Goal: Transaction & Acquisition: Obtain resource

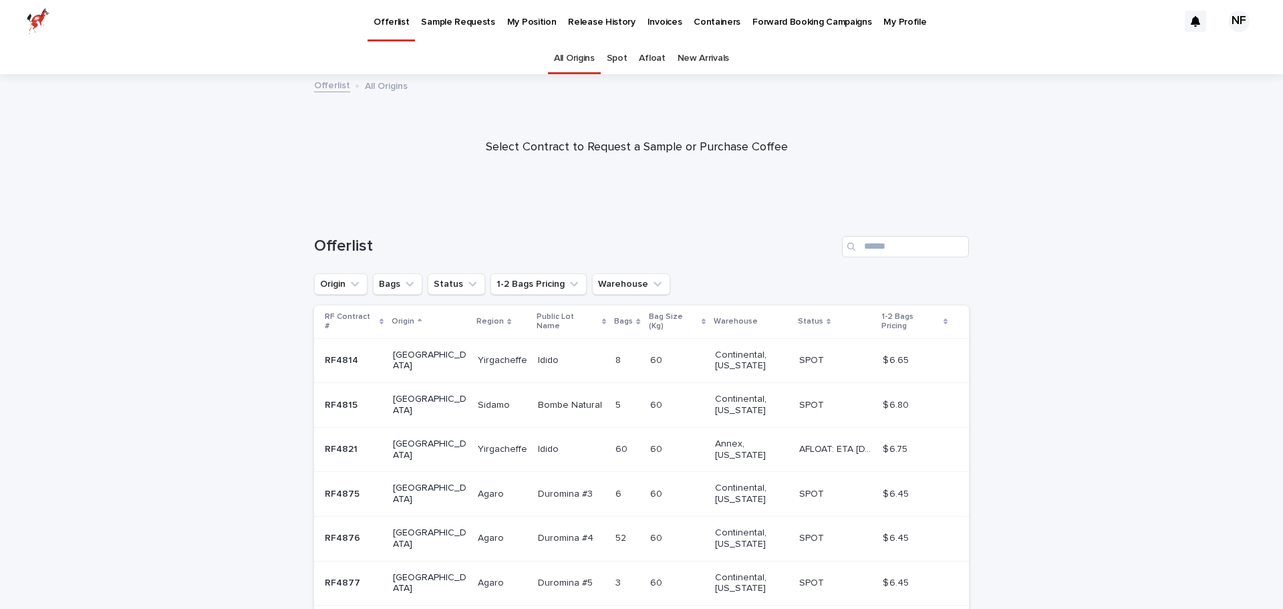
click at [883, 20] on p "My Profile" at bounding box center [904, 14] width 43 height 28
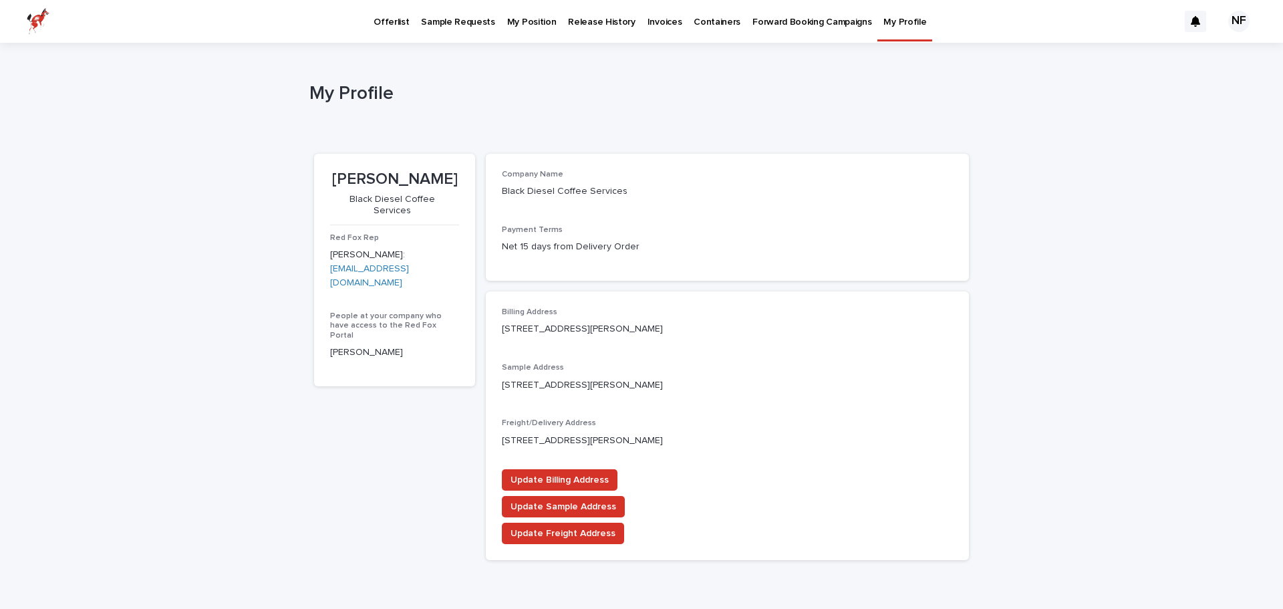
click at [693, 27] on p "Containers" at bounding box center [716, 14] width 47 height 28
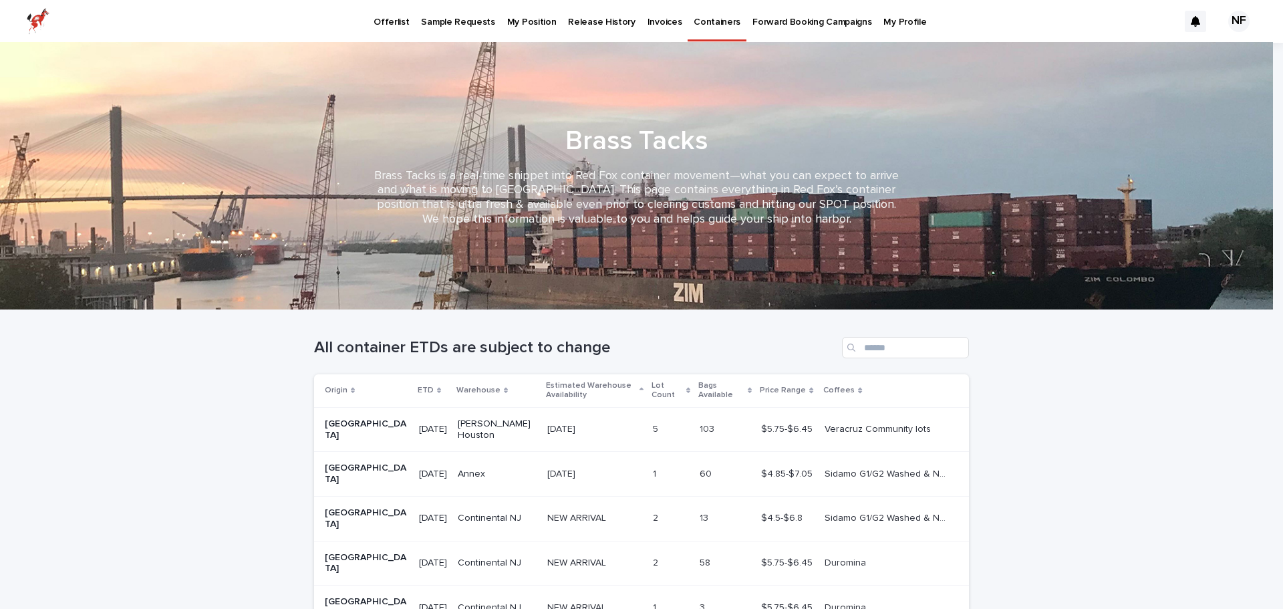
click at [648, 19] on p "Invoices" at bounding box center [664, 14] width 35 height 28
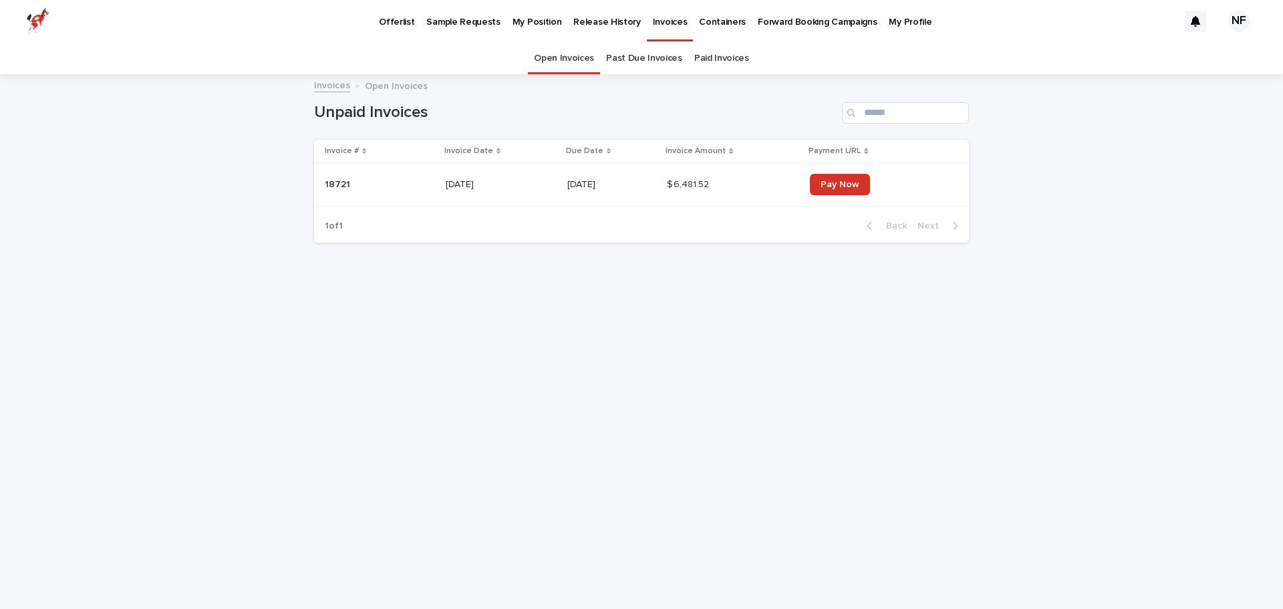
click at [567, 190] on div "[DATE]" at bounding box center [612, 185] width 90 height 22
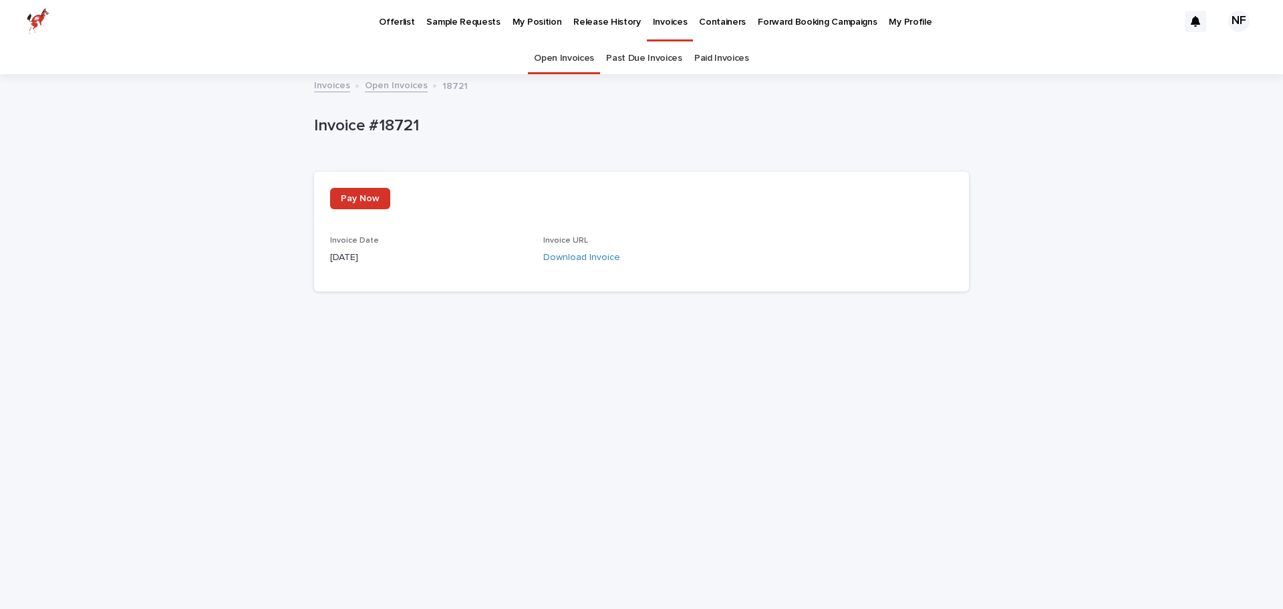
click at [558, 255] on link "Download Invoice" at bounding box center [581, 257] width 77 height 9
